Goal: Task Accomplishment & Management: Use online tool/utility

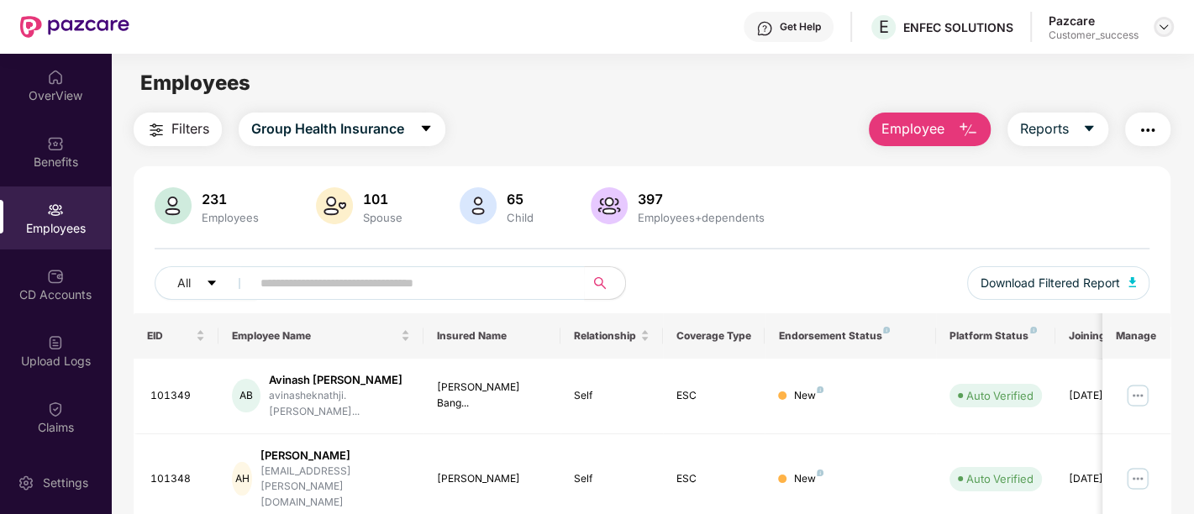
click at [1171, 23] on div at bounding box center [1164, 27] width 20 height 20
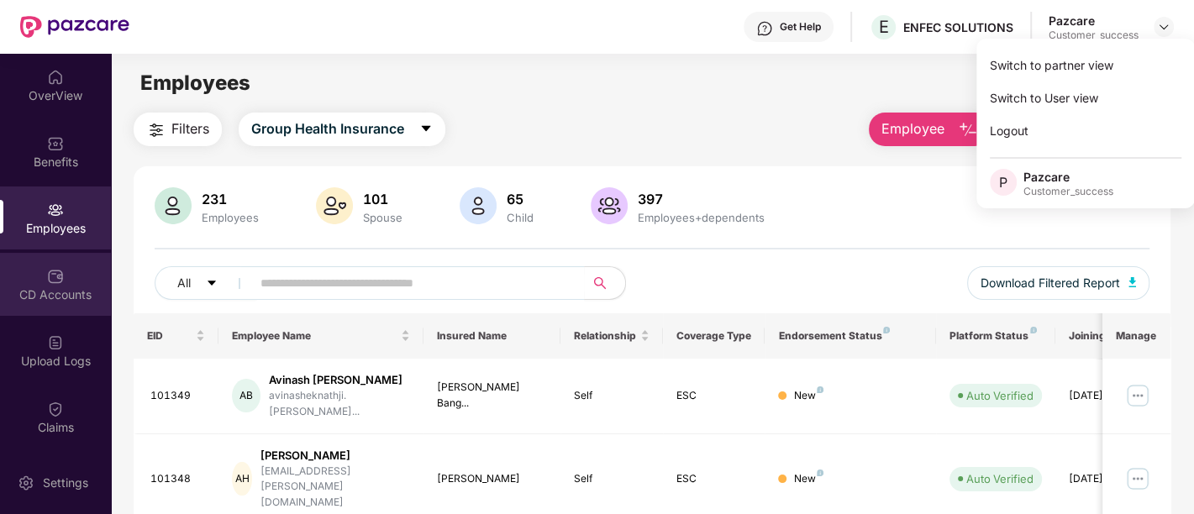
click at [52, 283] on img at bounding box center [55, 276] width 17 height 17
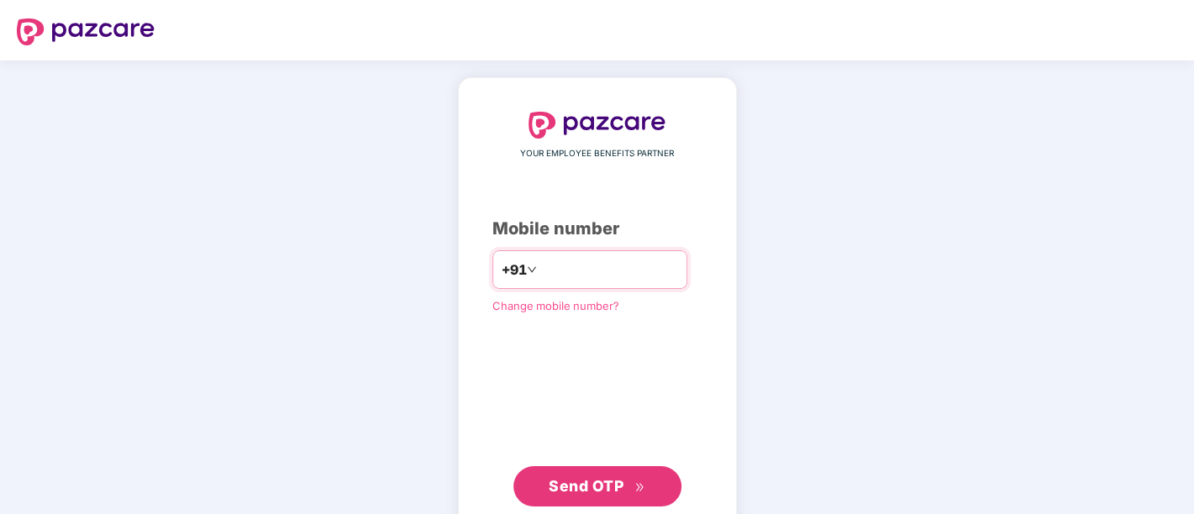
click at [606, 272] on input "number" at bounding box center [609, 269] width 138 height 27
type input "**********"
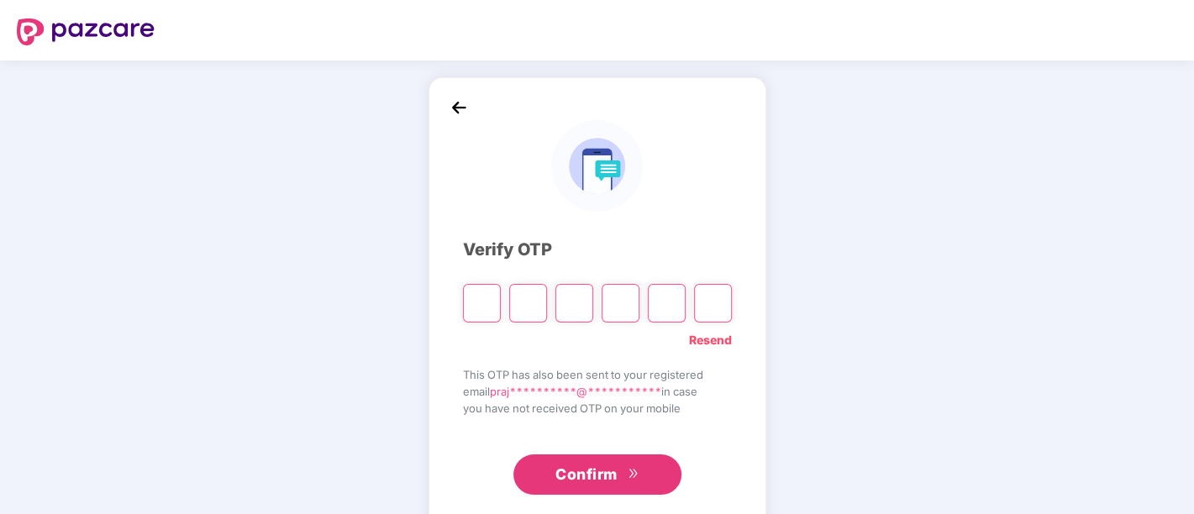
type input "*"
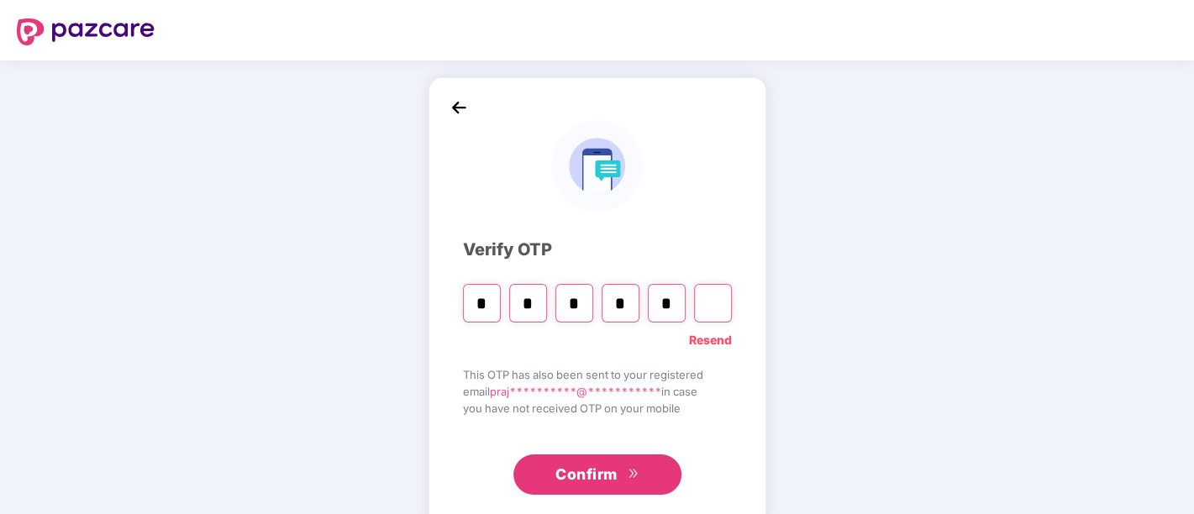
type input "*"
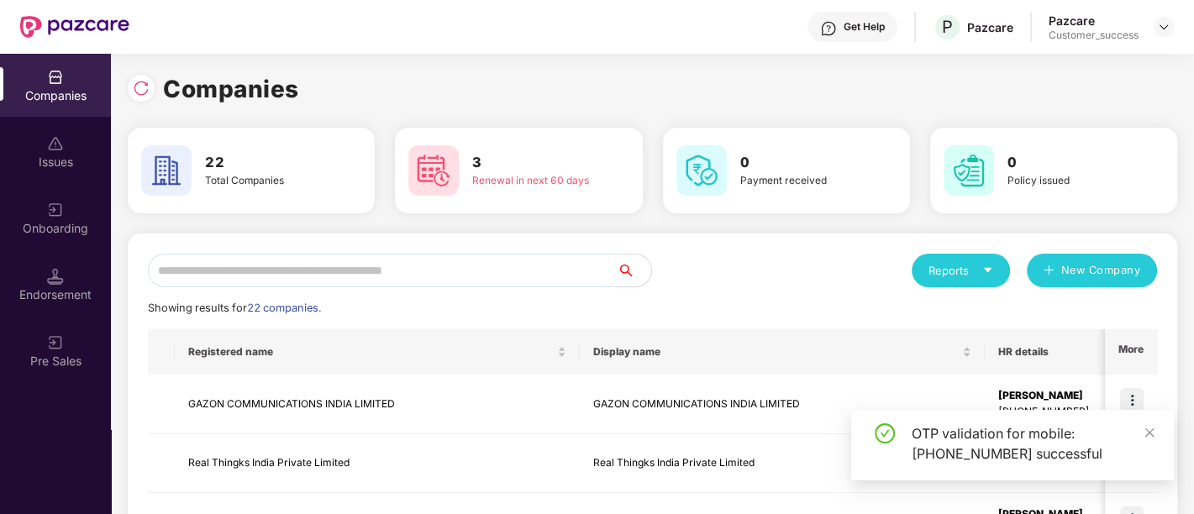
click at [293, 272] on input "text" at bounding box center [383, 271] width 470 height 34
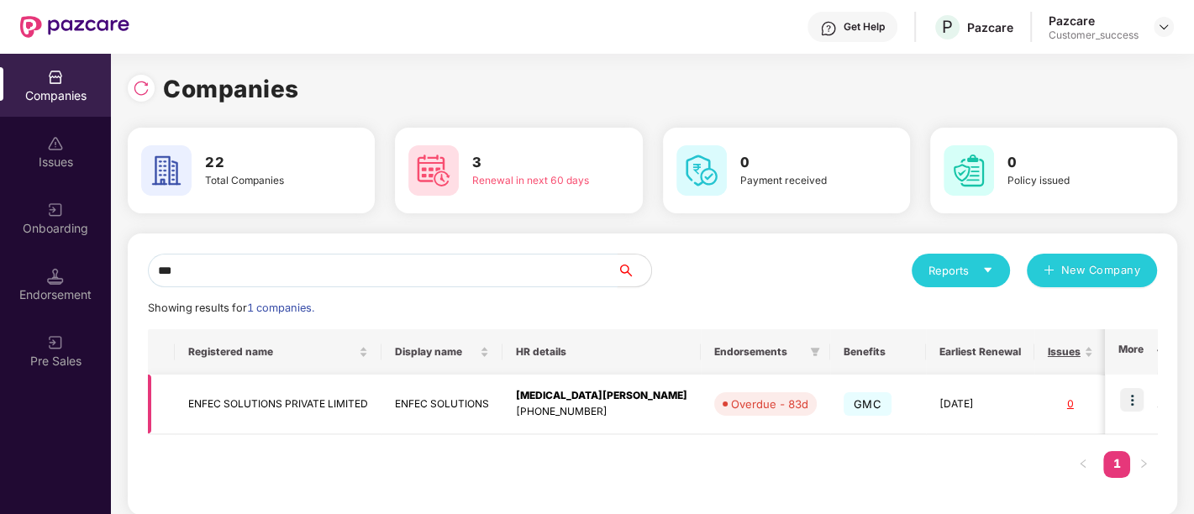
type input "***"
click at [583, 397] on div "Nikita Roy" at bounding box center [601, 396] width 171 height 16
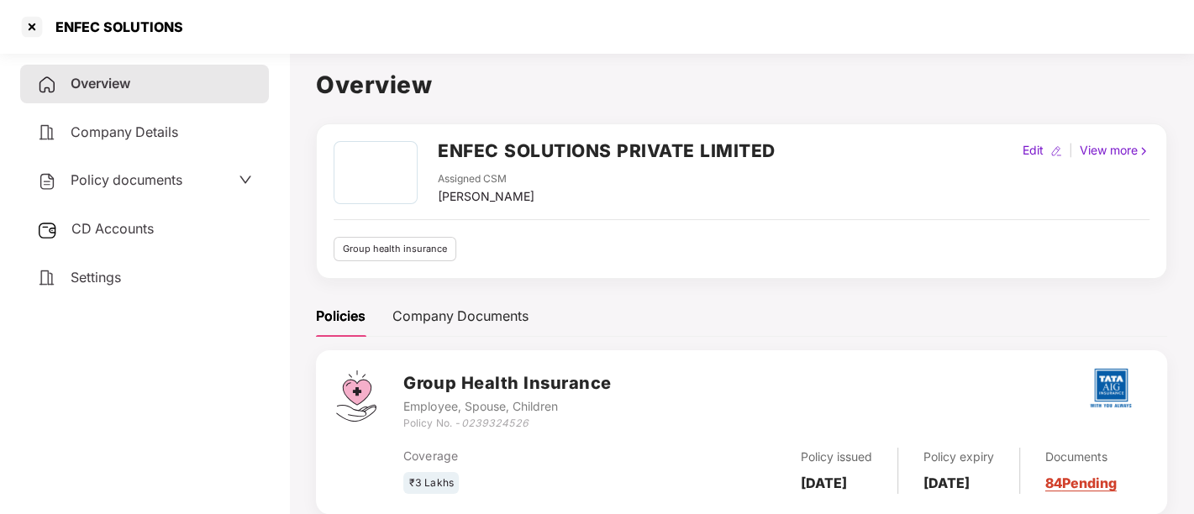
click at [137, 224] on span "CD Accounts" at bounding box center [112, 228] width 82 height 17
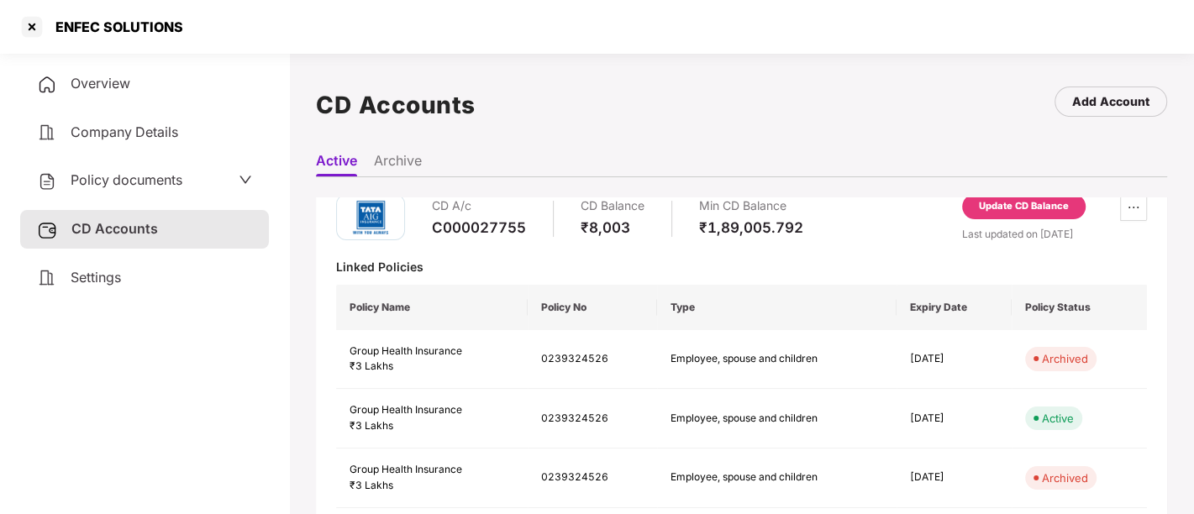
scroll to position [31, 0]
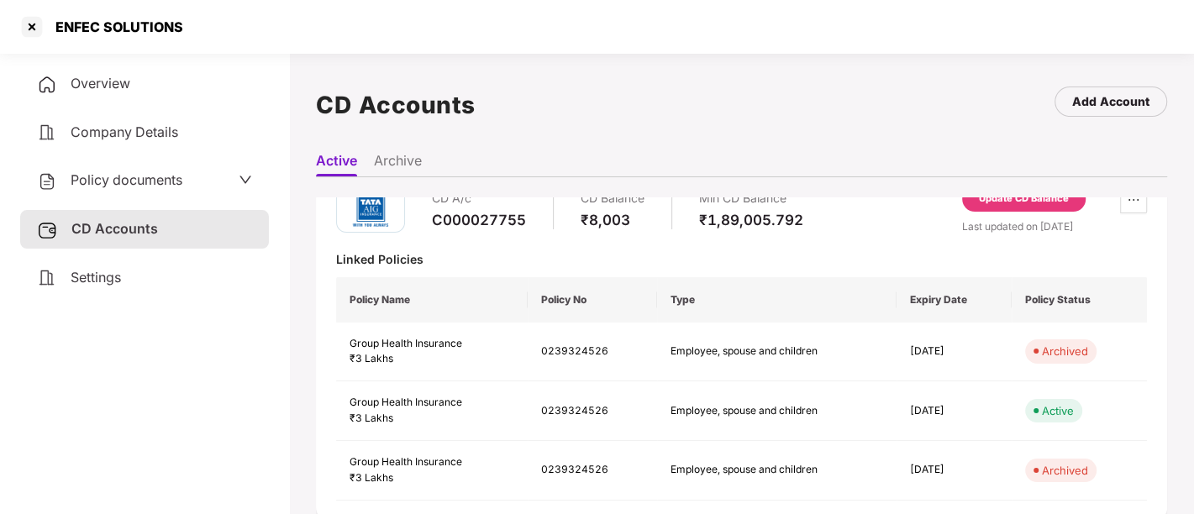
click at [815, 112] on div "CD Accounts Add Account" at bounding box center [742, 104] width 852 height 77
